Goal: Task Accomplishment & Management: Use online tool/utility

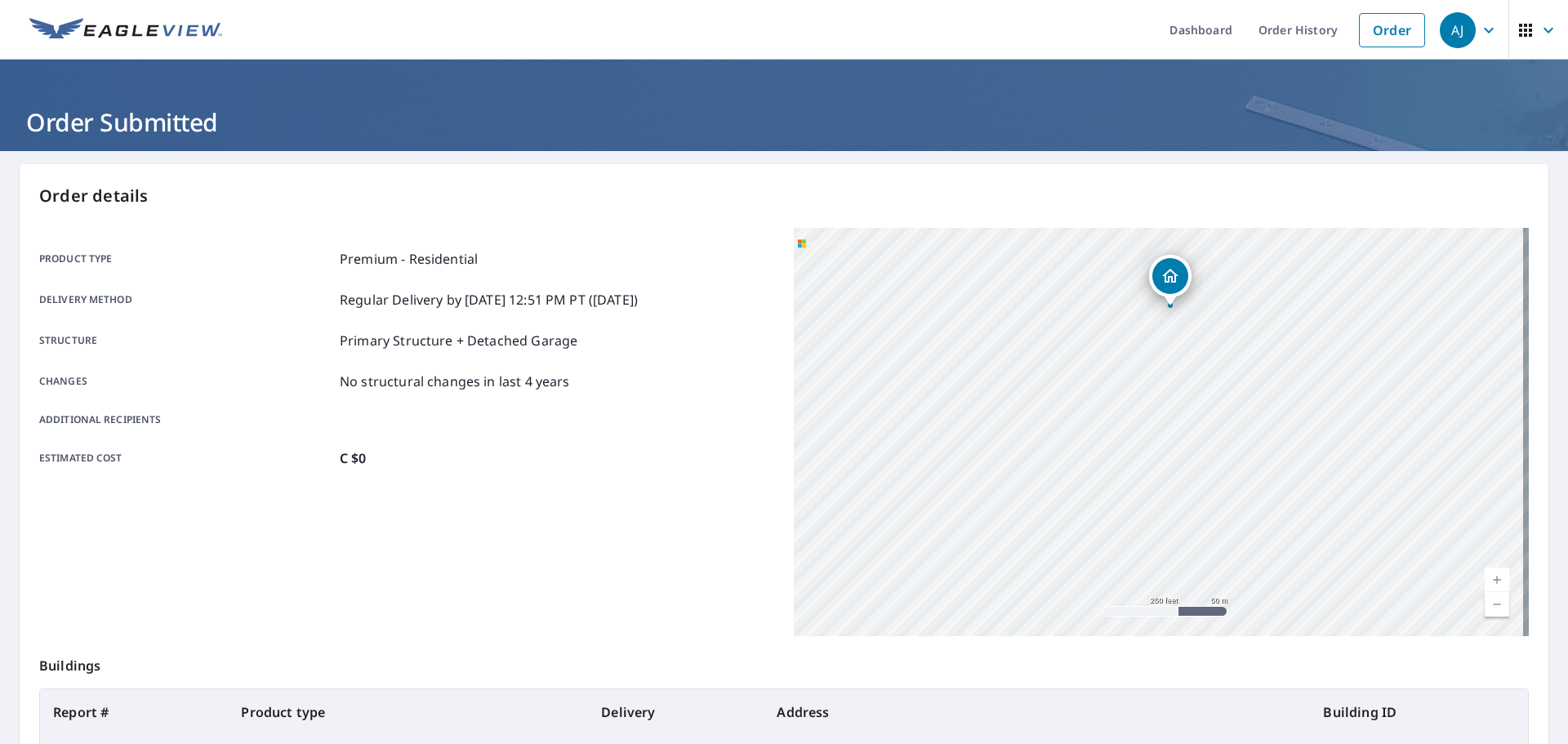
drag, startPoint x: 1238, startPoint y: 316, endPoint x: 1143, endPoint y: 347, distance: 99.9
click at [1143, 347] on div "[STREET_ADDRESS][PERSON_NAME]" at bounding box center [1161, 432] width 735 height 408
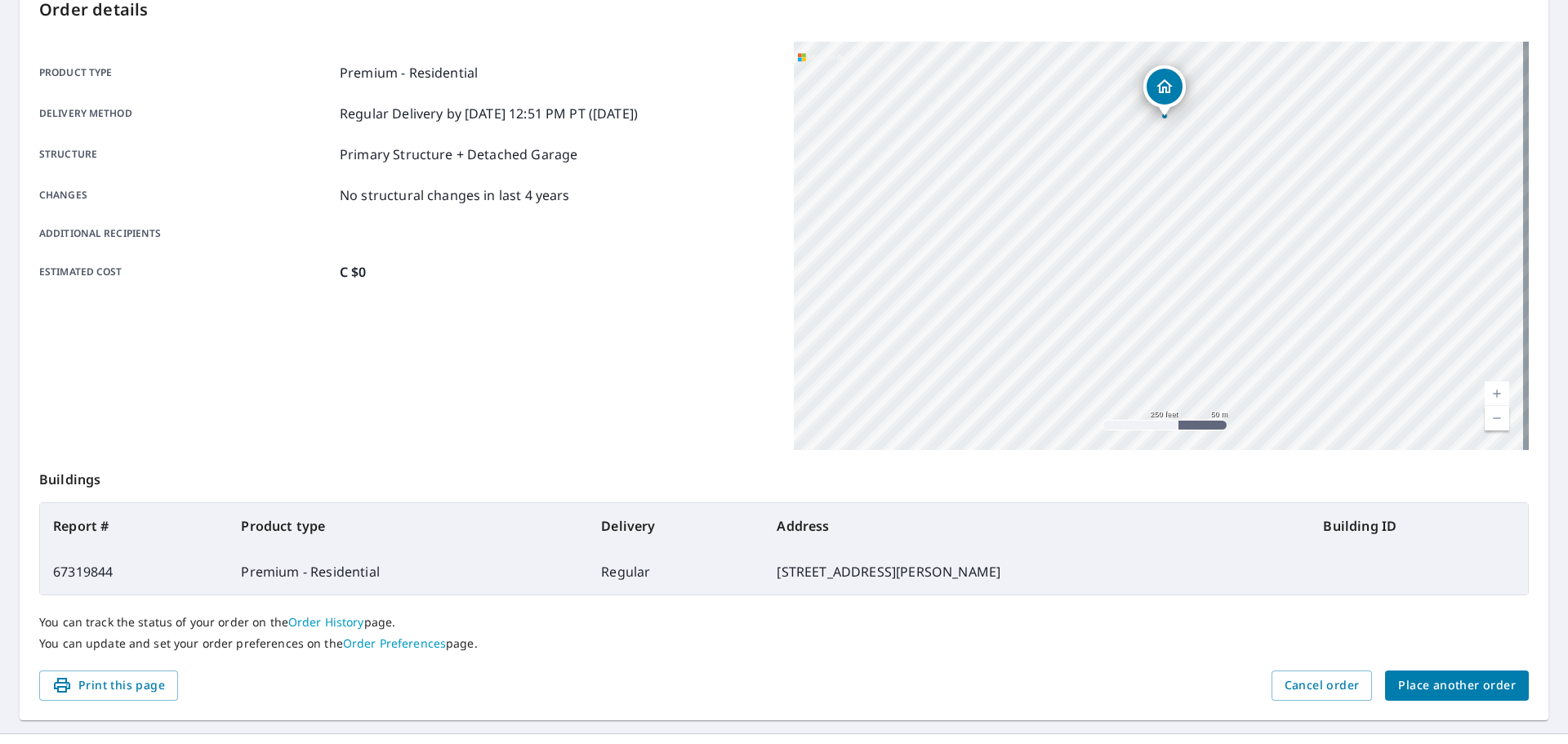
scroll to position [218, 0]
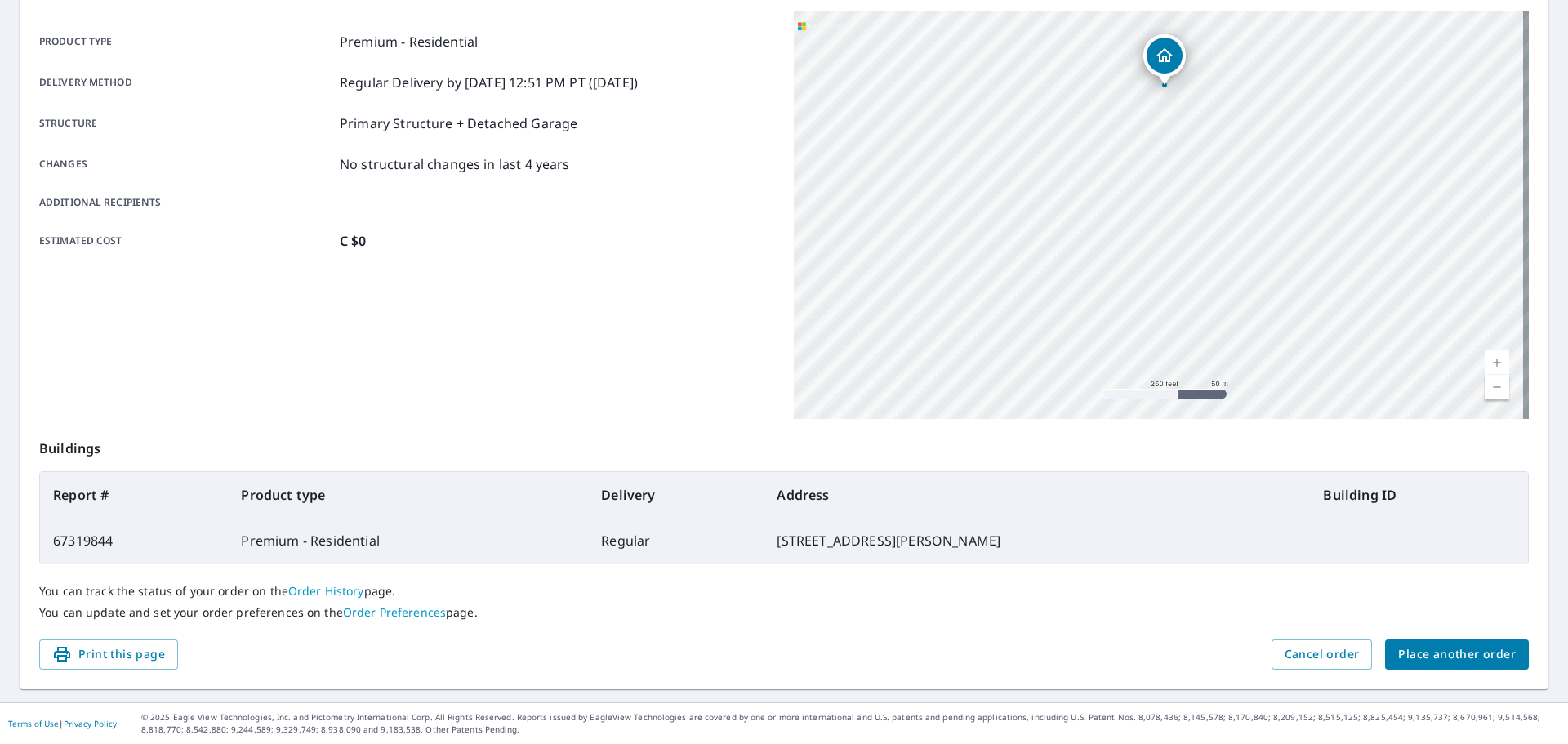
click at [1400, 656] on span "Place another order" at bounding box center [1457, 655] width 117 height 21
